Goal: Task Accomplishment & Management: Manage account settings

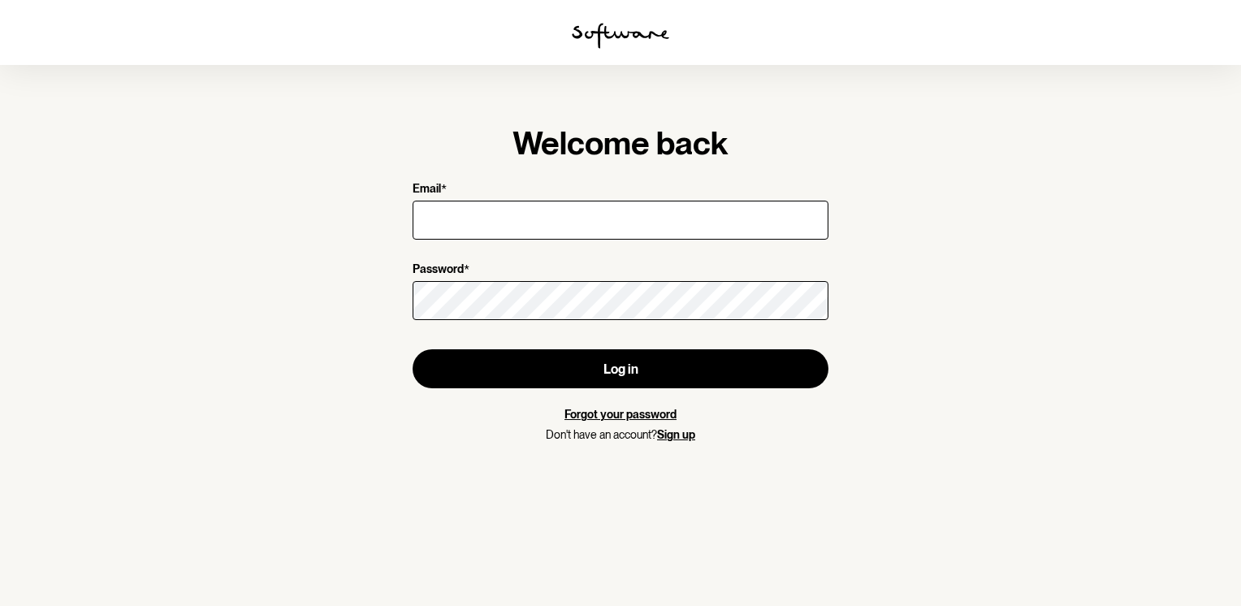
click at [507, 241] on div at bounding box center [620, 219] width 416 height 45
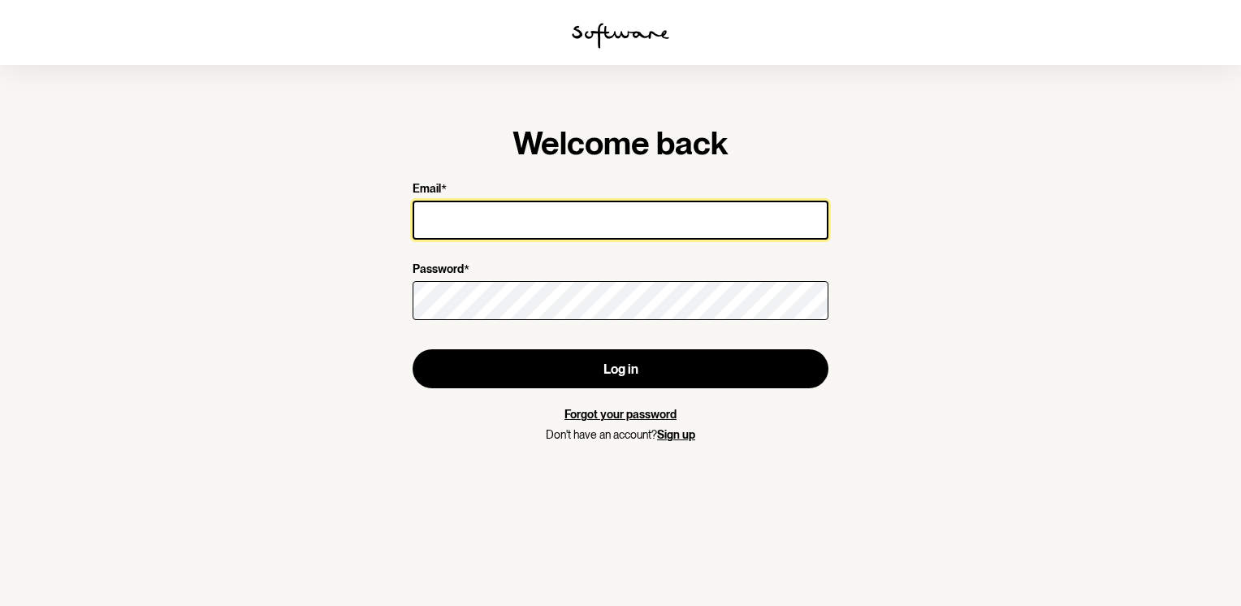
click at [503, 222] on input "Email *" at bounding box center [620, 220] width 416 height 39
type input "[PERSON_NAME][EMAIL_ADDRESS][DOMAIN_NAME]"
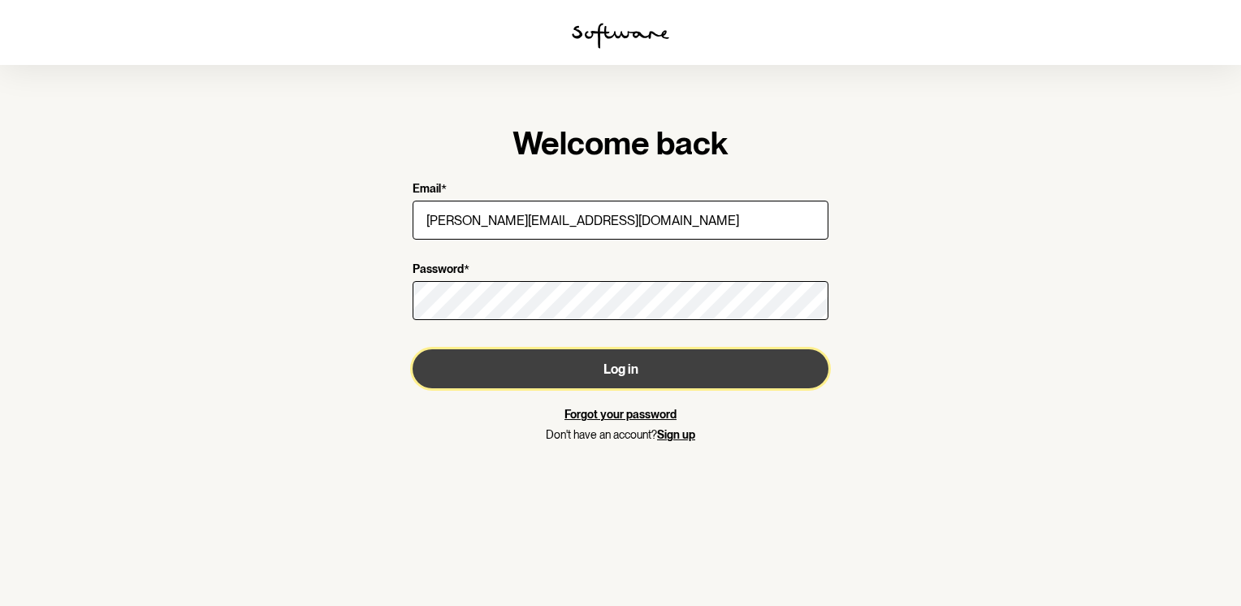
click at [555, 386] on button "Log in" at bounding box center [620, 368] width 416 height 39
click at [560, 368] on button "Log in" at bounding box center [620, 368] width 416 height 39
click at [690, 362] on button "Log in" at bounding box center [620, 368] width 416 height 39
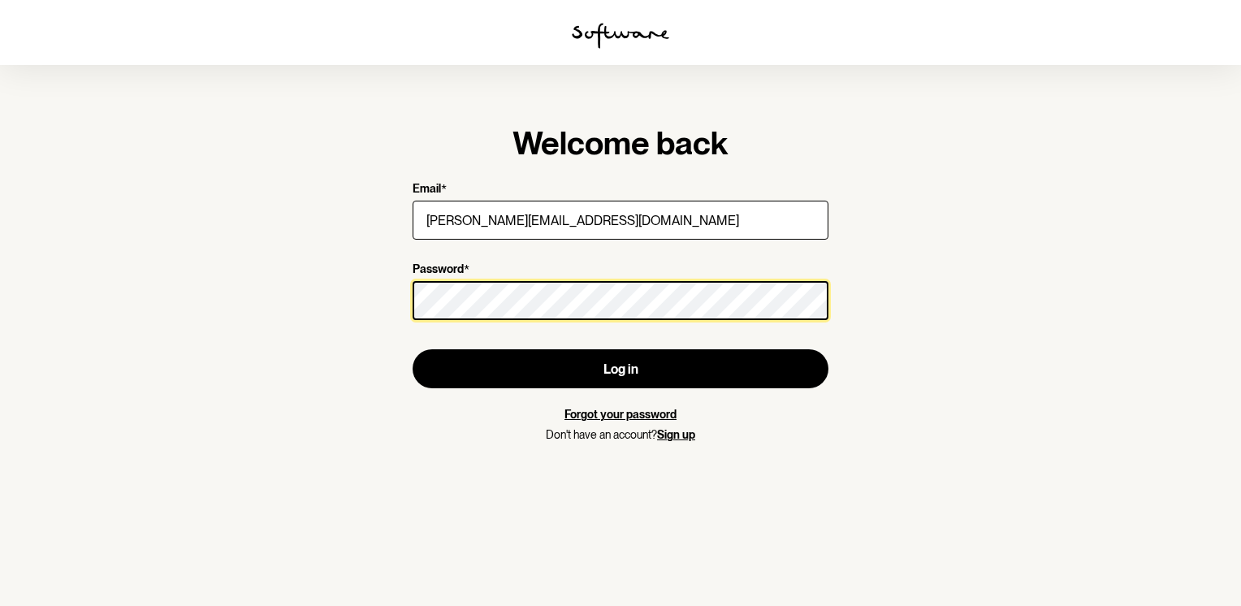
click at [412, 349] on button "Log in" at bounding box center [620, 368] width 416 height 39
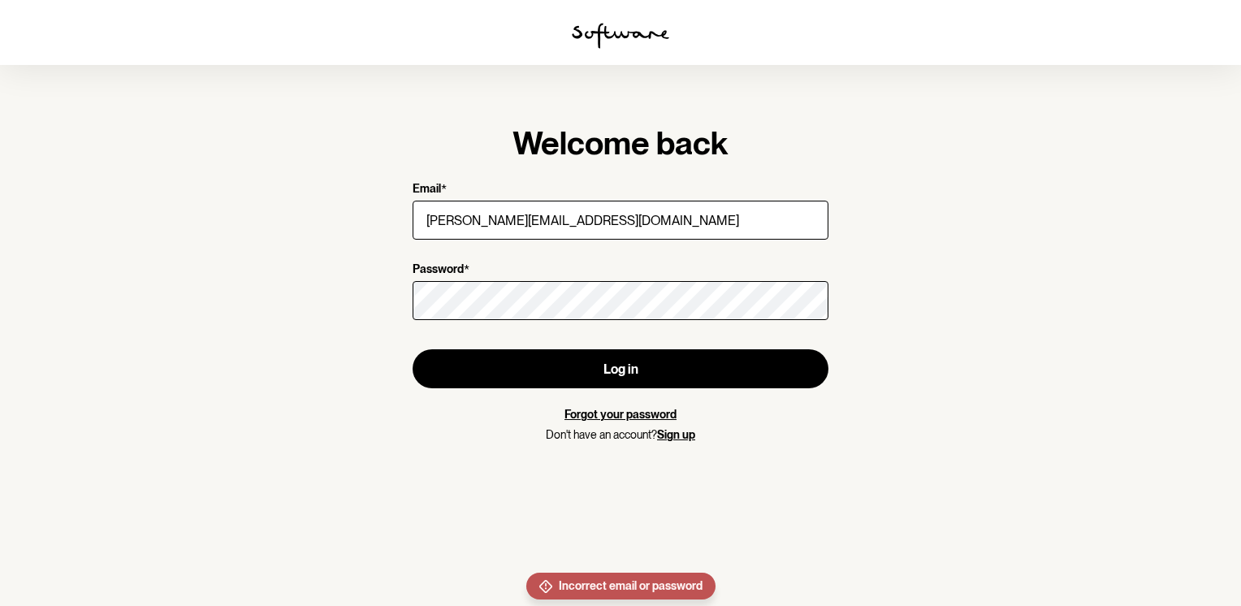
click at [646, 412] on link "Forgot your password" at bounding box center [620, 414] width 112 height 13
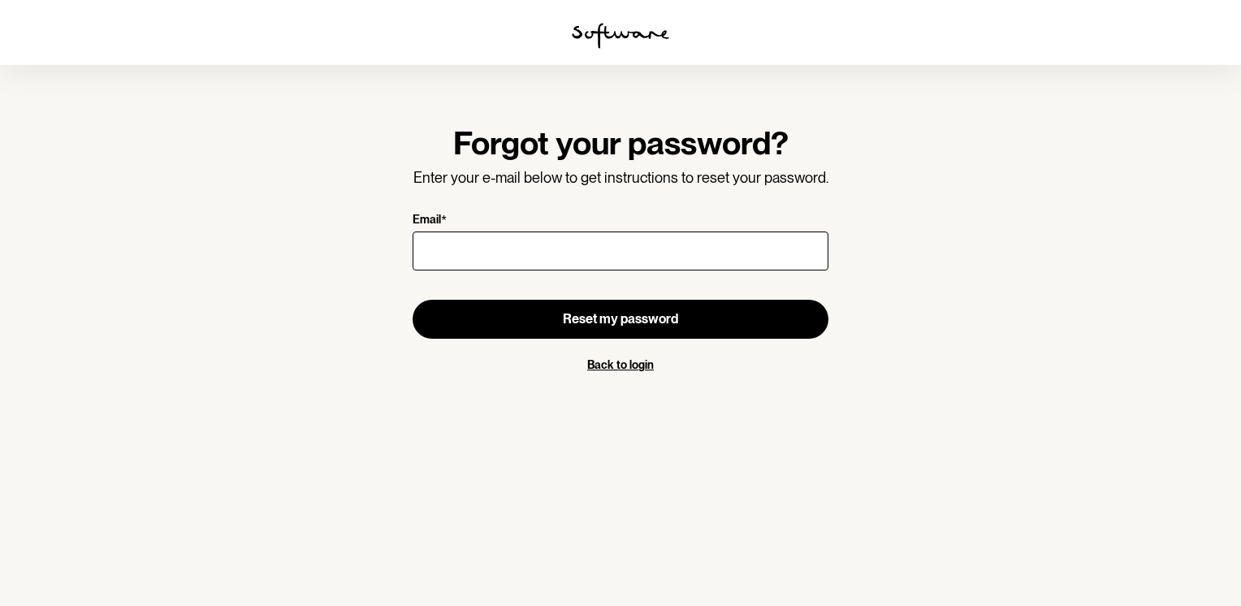
click at [559, 225] on label "Email *" at bounding box center [615, 220] width 406 height 15
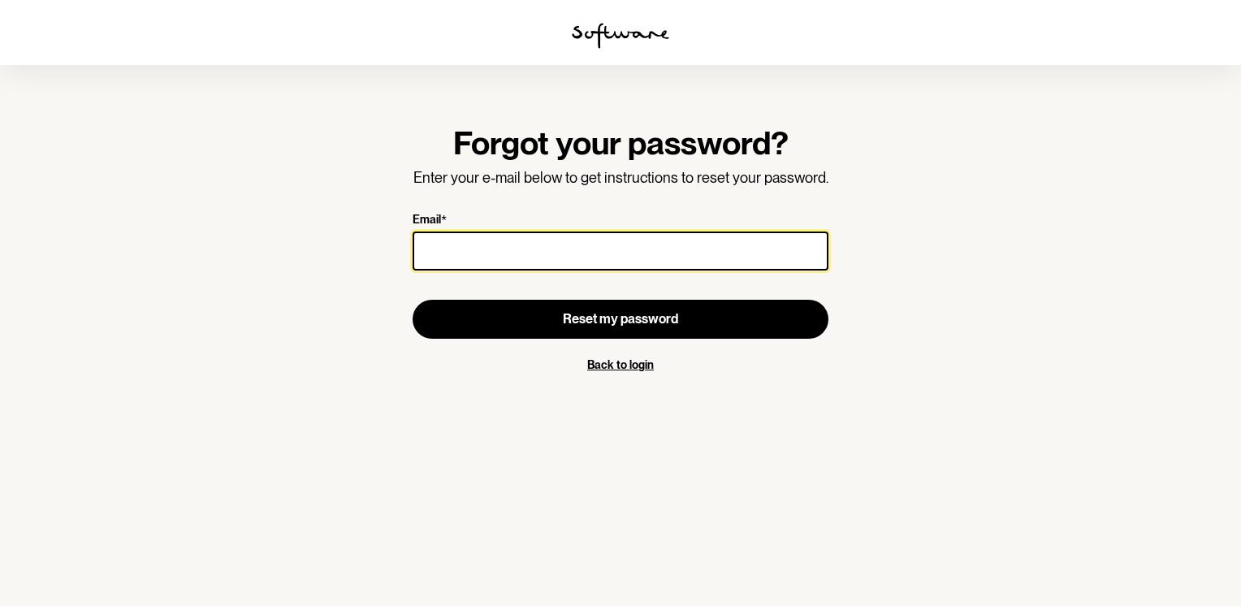
click at [559, 231] on input "Email *" at bounding box center [620, 250] width 416 height 39
click at [533, 261] on input "Email *" at bounding box center [620, 250] width 416 height 39
type input "[PERSON_NAME][EMAIL_ADDRESS][DOMAIN_NAME]"
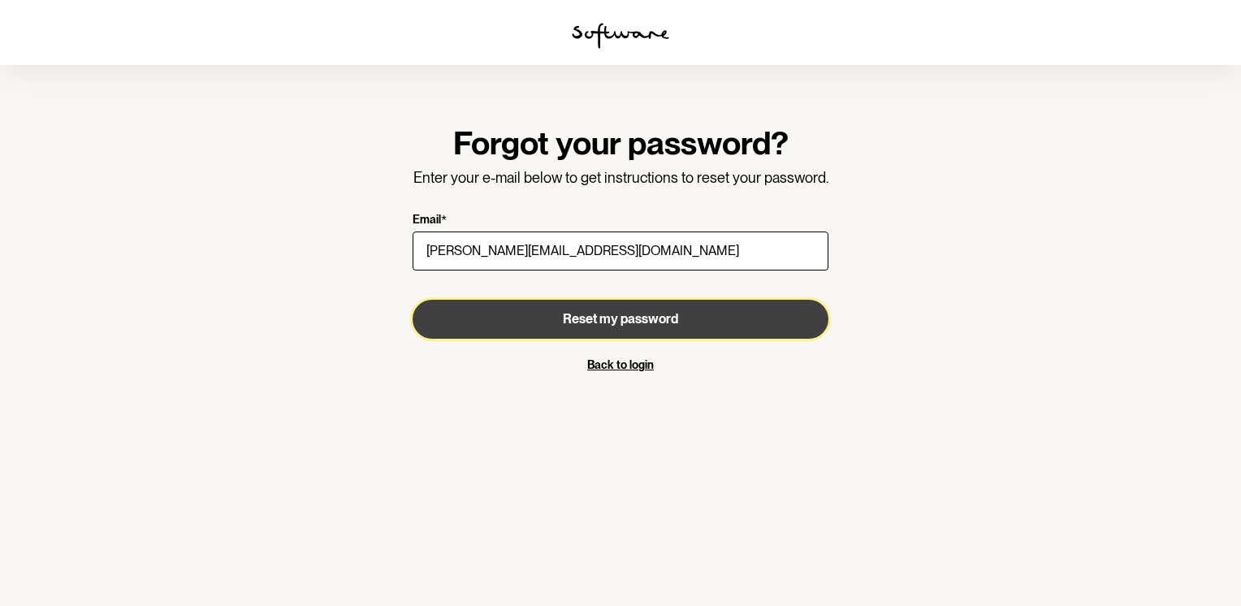
click at [615, 308] on button "Reset my password" at bounding box center [620, 319] width 416 height 39
click at [692, 323] on button "Reset my password" at bounding box center [620, 319] width 416 height 39
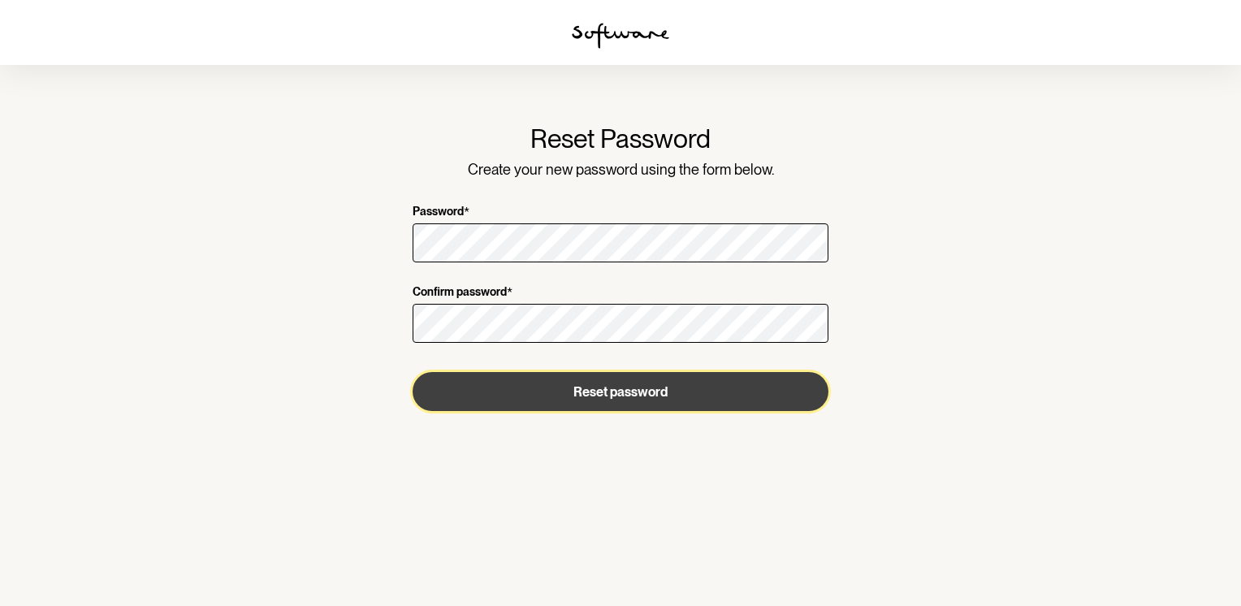
click at [625, 386] on button "Reset password" at bounding box center [620, 391] width 416 height 39
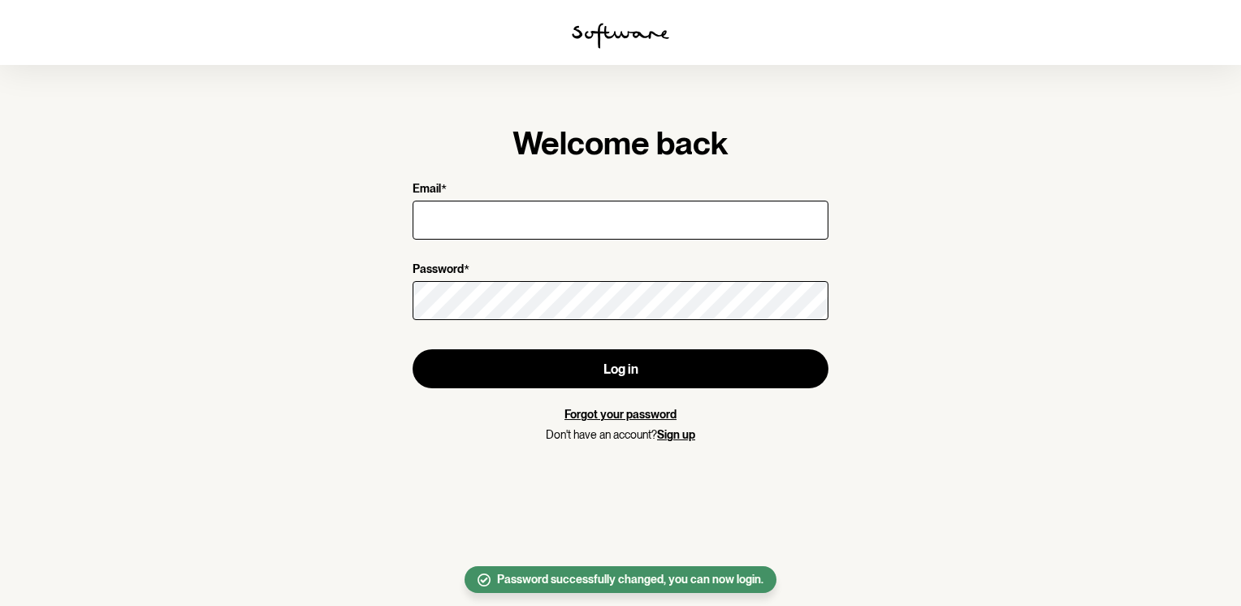
click at [613, 240] on div at bounding box center [620, 219] width 416 height 45
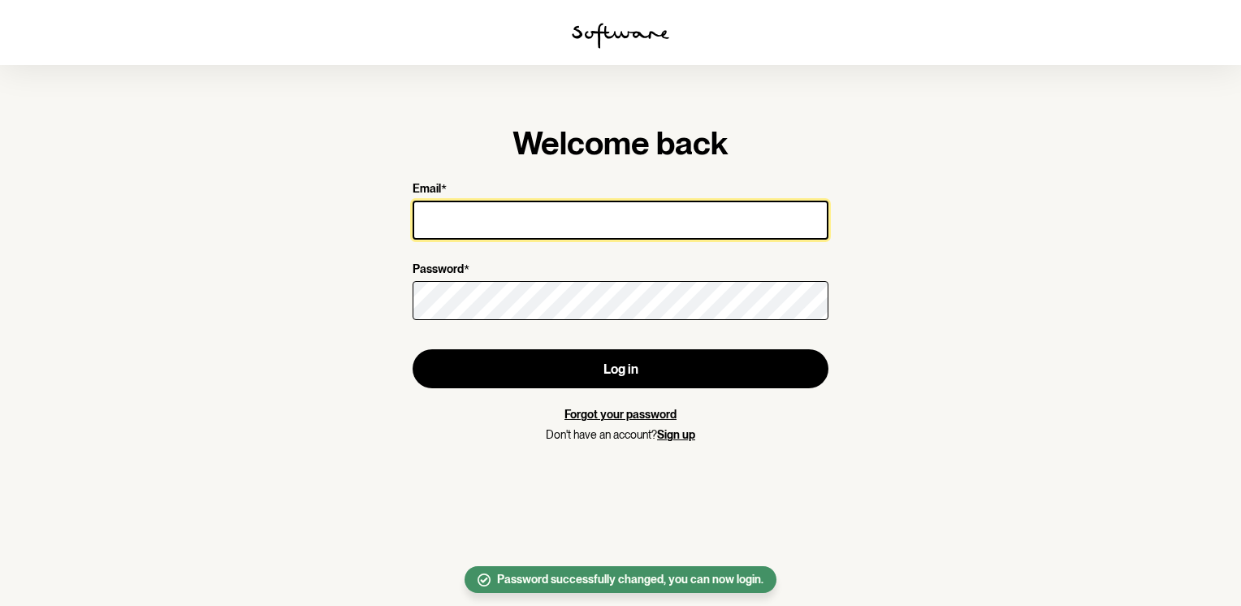
click at [602, 219] on input "Email *" at bounding box center [620, 220] width 416 height 39
type input "[PERSON_NAME][EMAIL_ADDRESS][DOMAIN_NAME]"
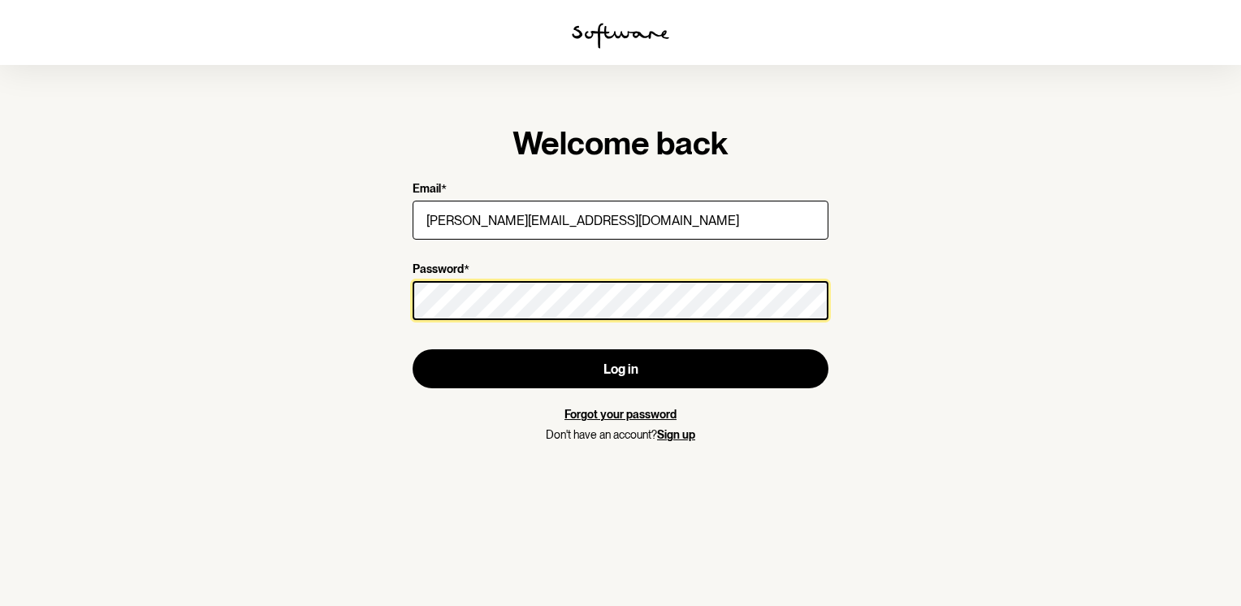
click at [412, 349] on button "Log in" at bounding box center [620, 368] width 416 height 39
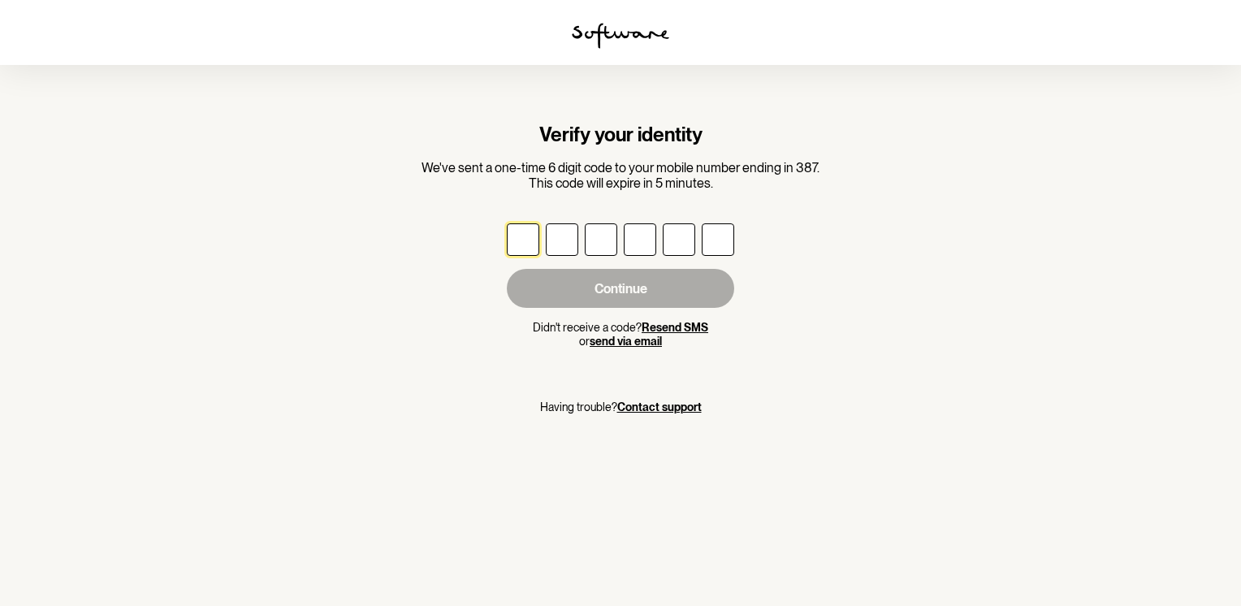
type input "5"
type input "4"
type input "7"
type input "0"
type input "4"
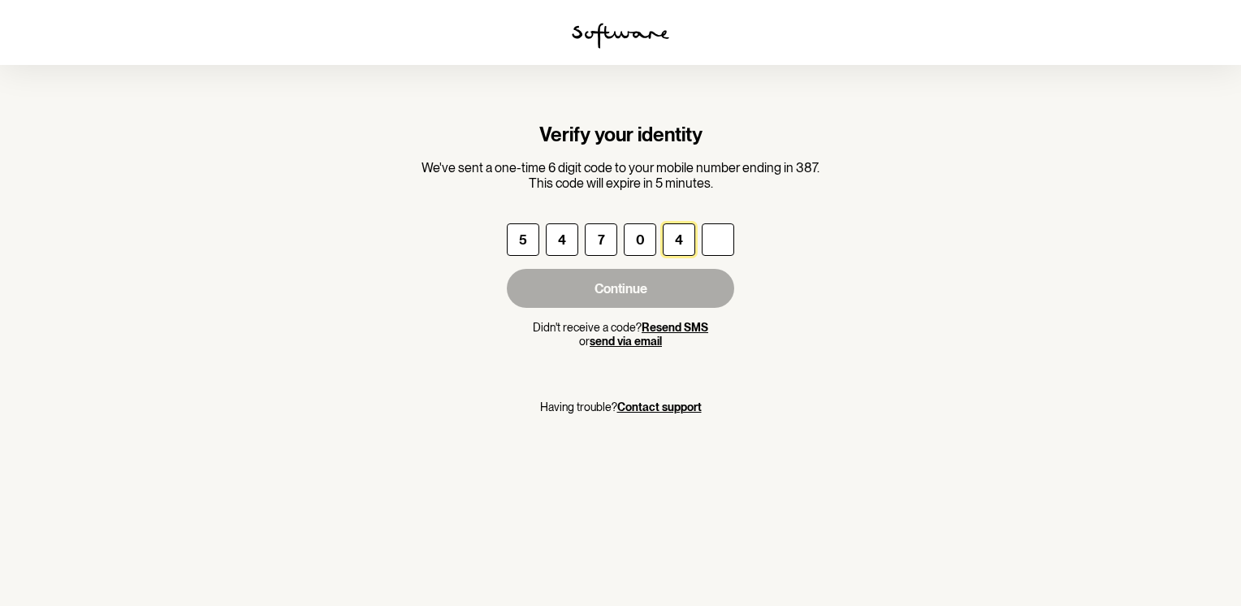
type input "3"
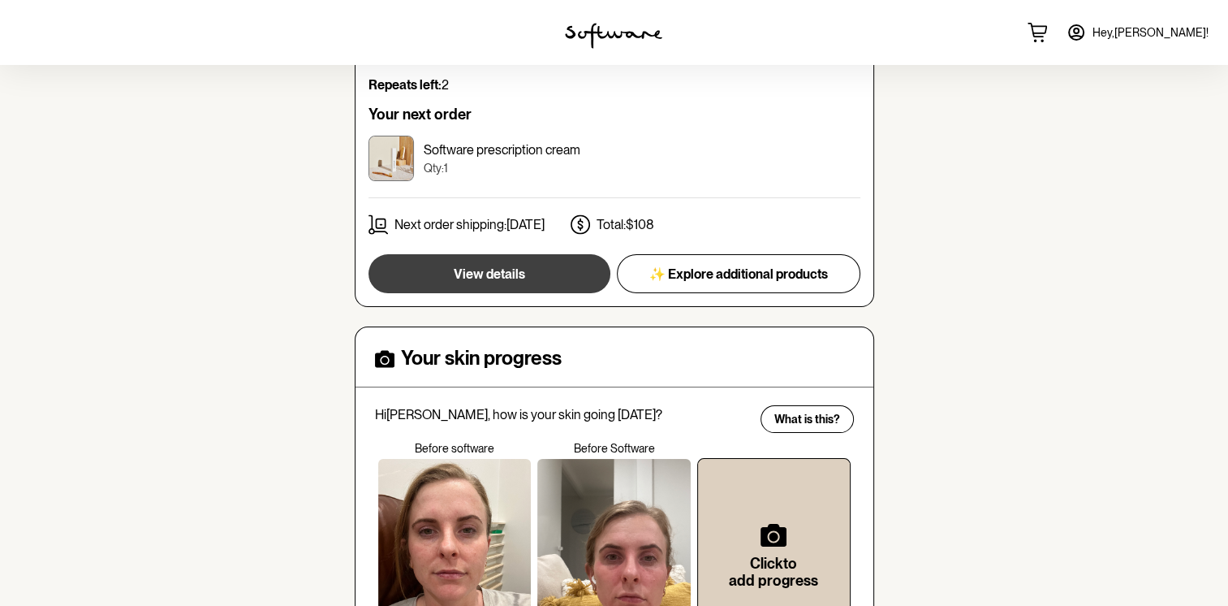
scroll to position [268, 0]
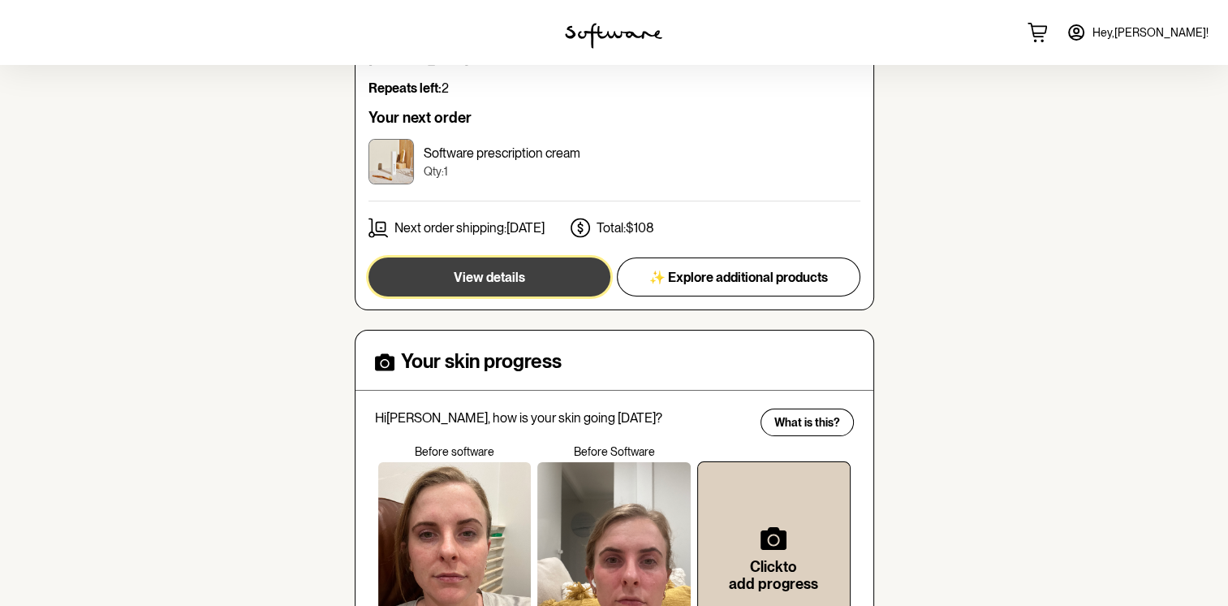
click at [517, 257] on button "View details" at bounding box center [490, 276] width 242 height 39
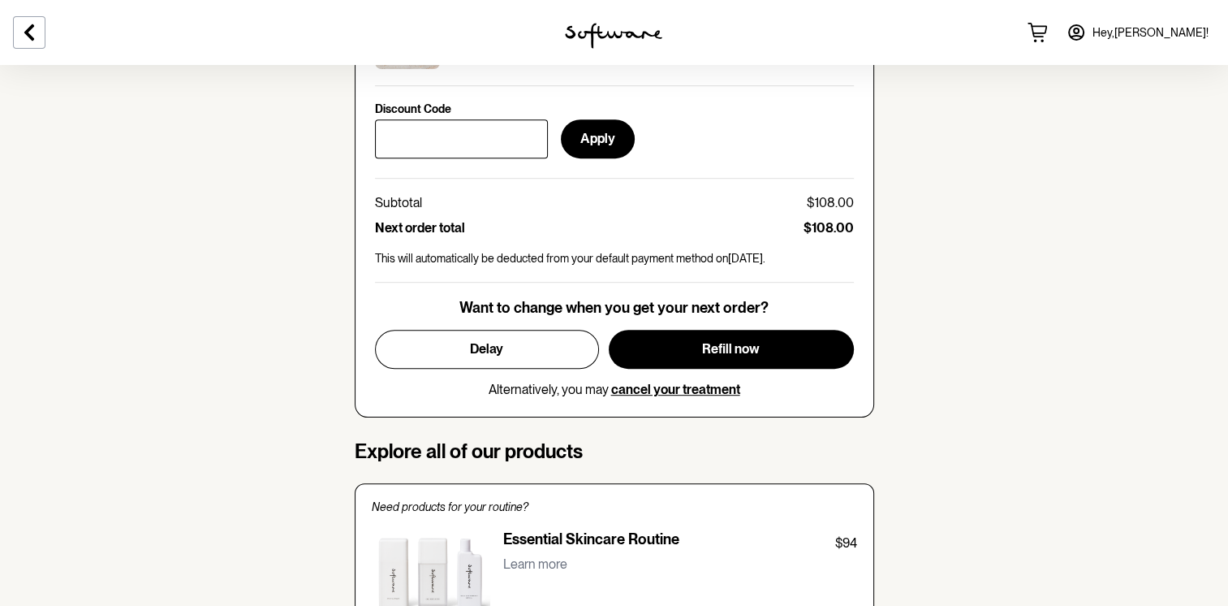
scroll to position [815, 0]
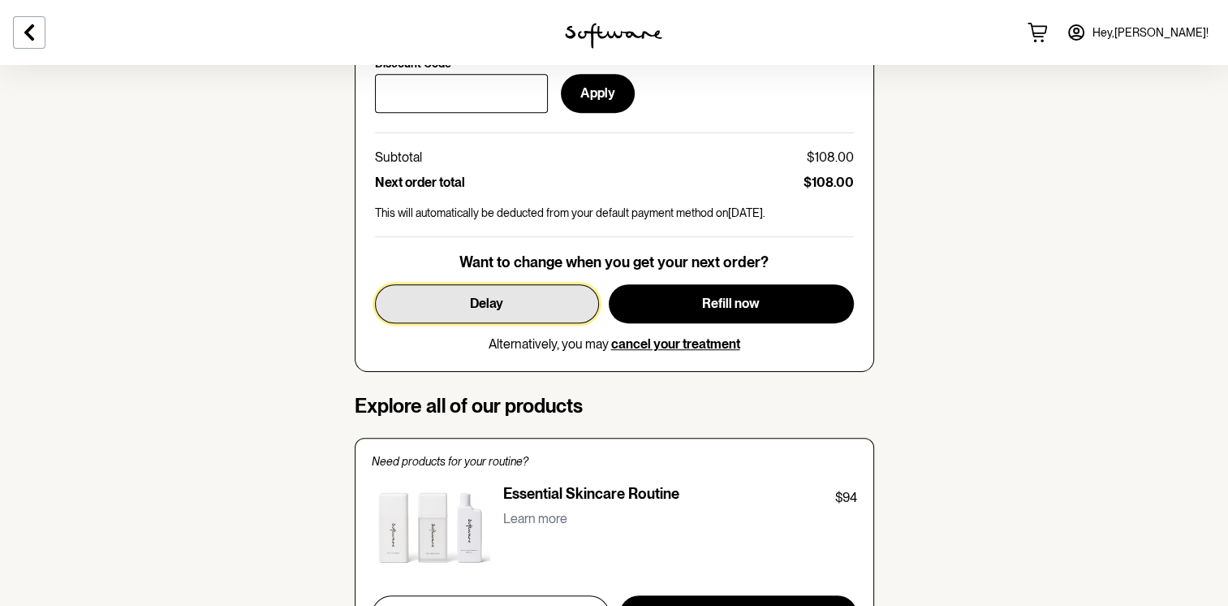
click at [498, 314] on button "Delay" at bounding box center [487, 303] width 224 height 39
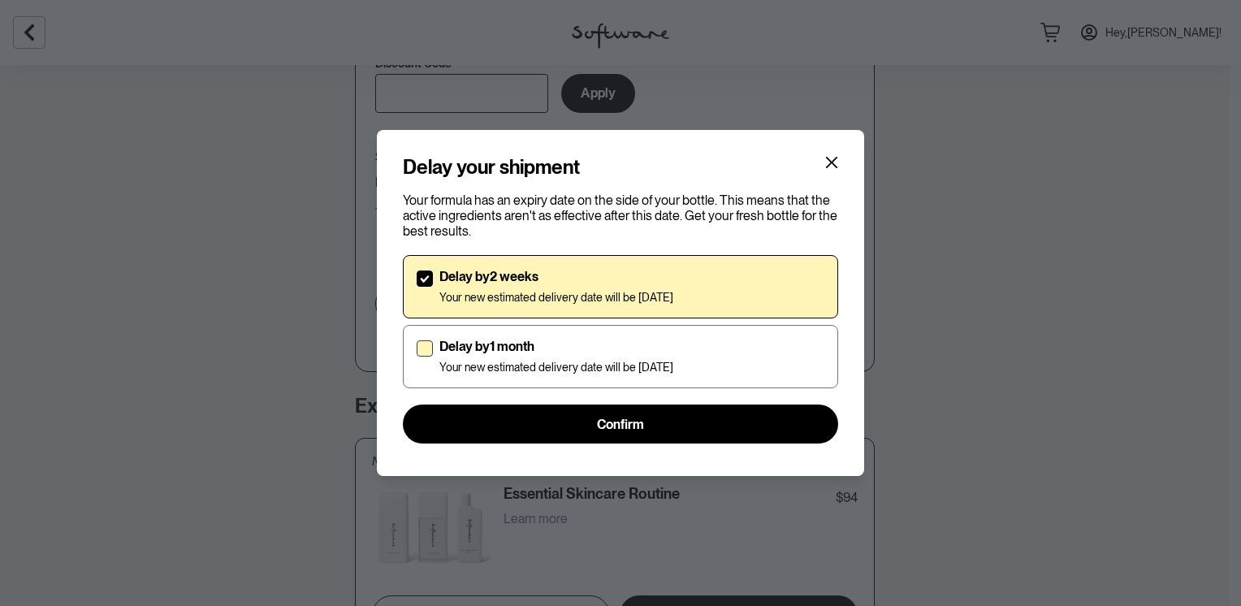
click at [520, 357] on div "Delay by 1 month Your new estimated delivery date will be [DATE]" at bounding box center [556, 357] width 234 height 36
click at [417, 357] on input "Delay by 1 month Your new estimated delivery date will be [DATE]" at bounding box center [416, 356] width 1 height 1
checkbox input "true"
checkbox input "false"
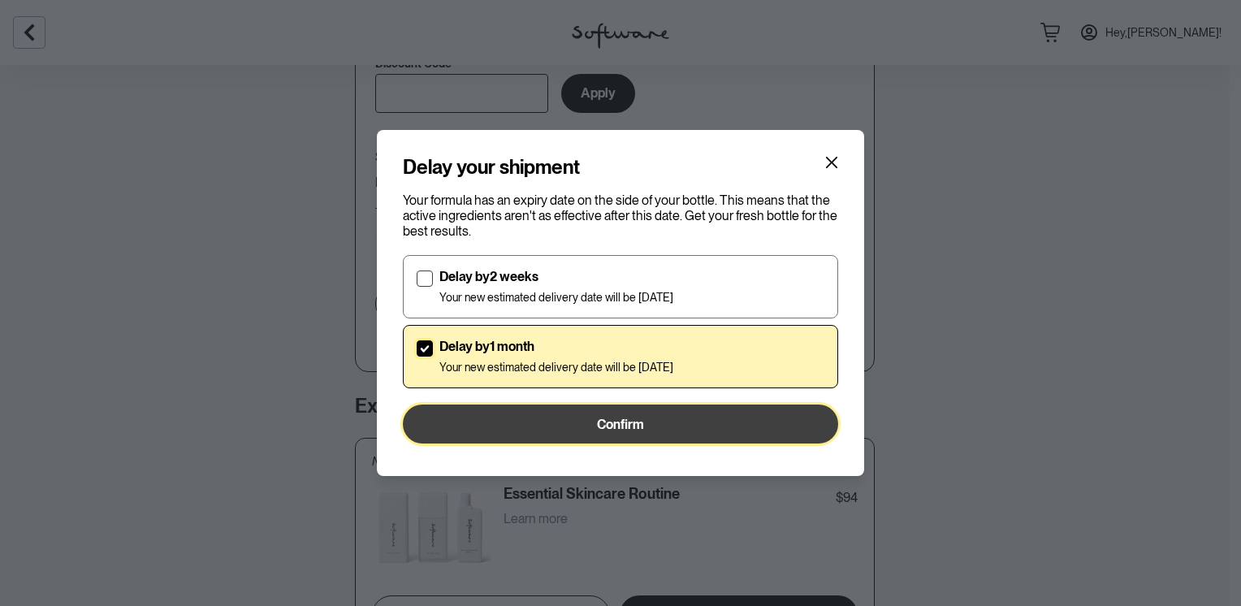
click at [557, 423] on button "Confirm" at bounding box center [620, 423] width 435 height 39
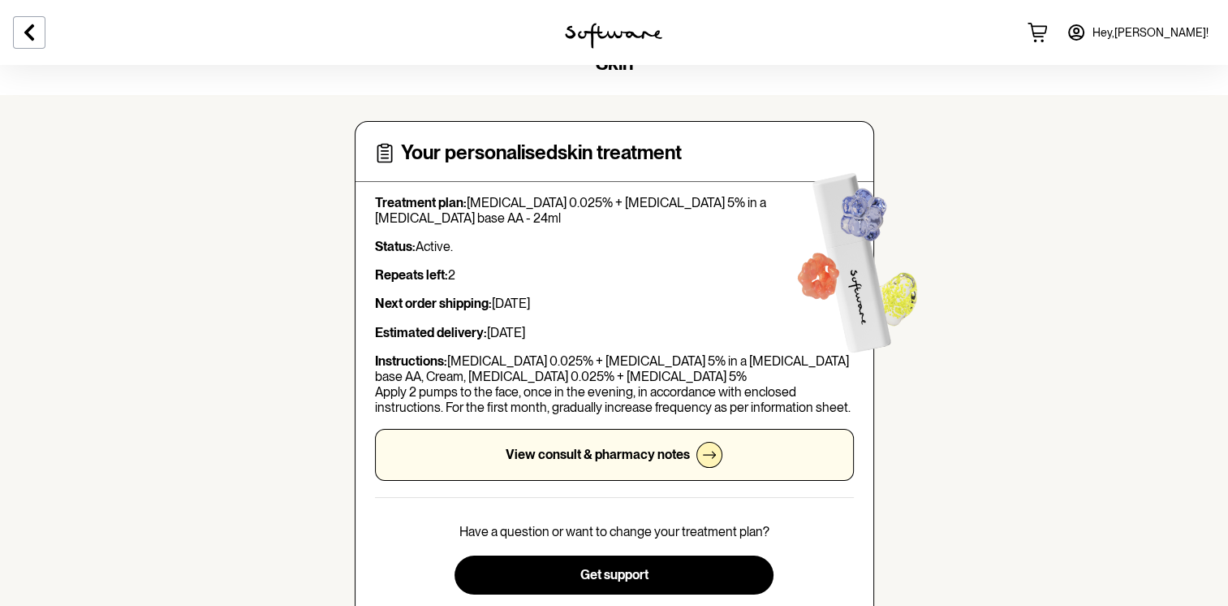
scroll to position [0, 0]
